Goal: Find specific page/section: Find specific page/section

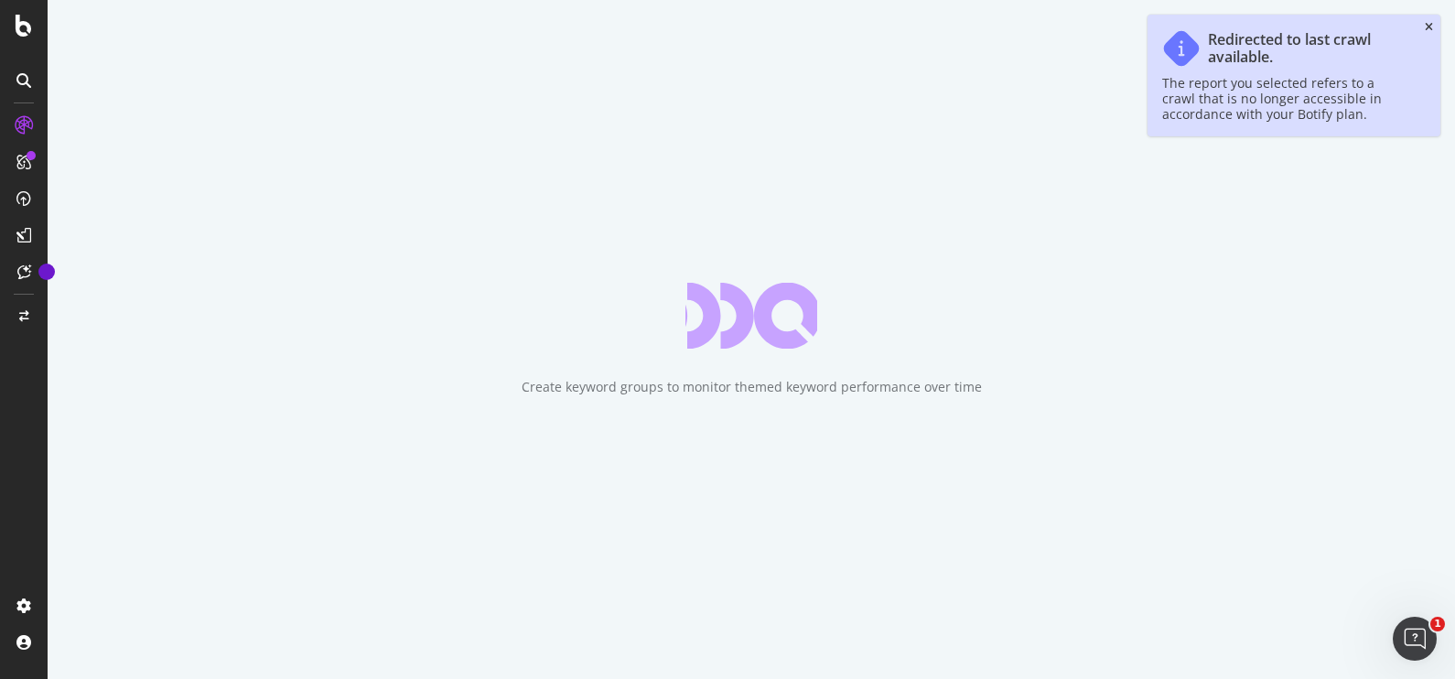
click at [1427, 24] on icon "close toast" at bounding box center [1429, 27] width 8 height 11
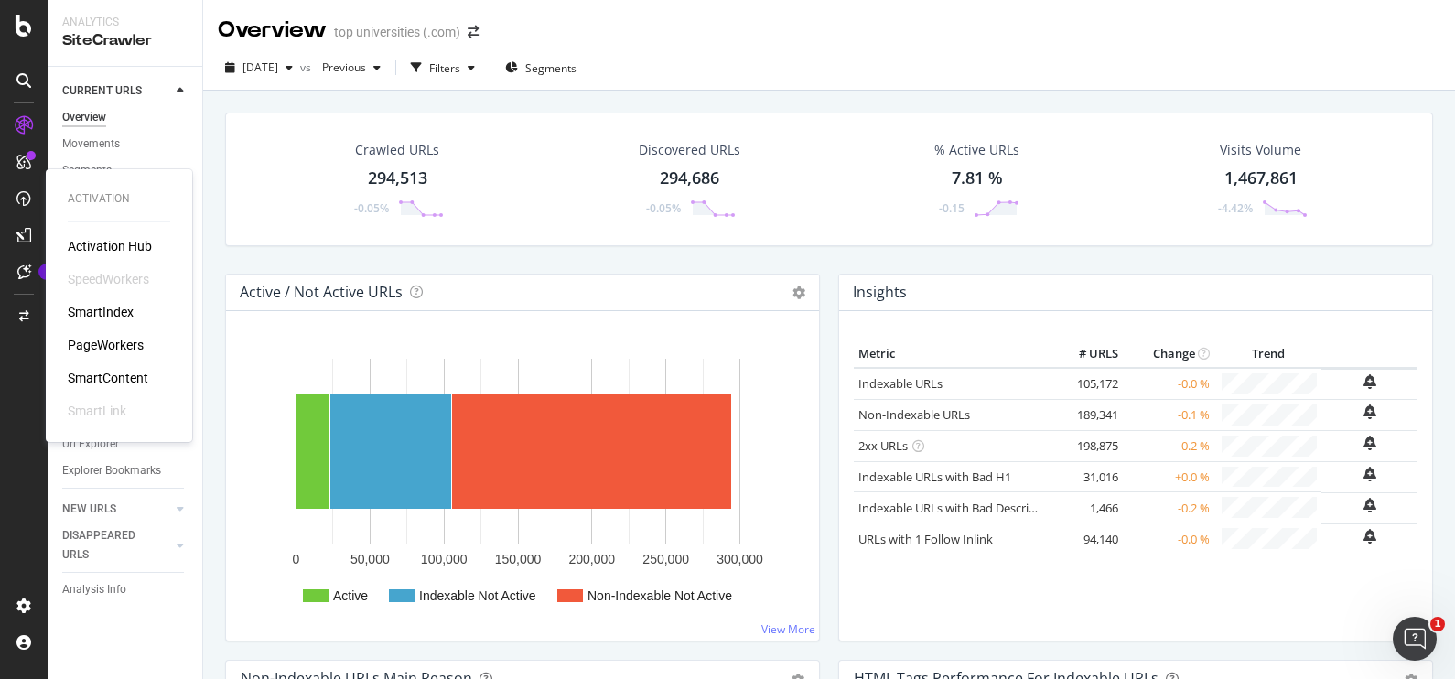
click at [102, 307] on div "SmartIndex" at bounding box center [101, 312] width 66 height 18
